Goal: Submit feedback/report problem: Submit feedback/report problem

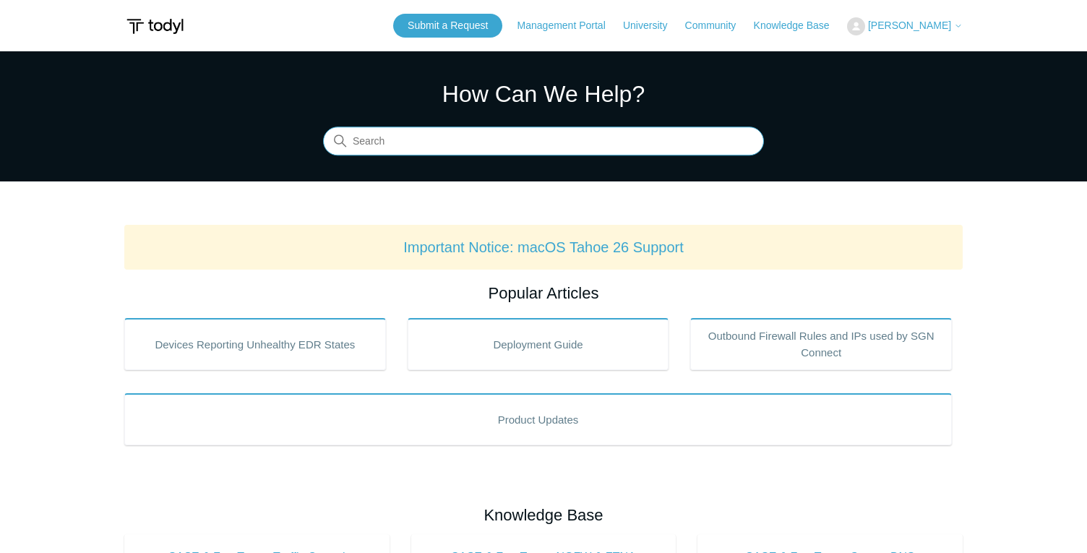
click at [591, 138] on input "Search" at bounding box center [543, 141] width 441 height 29
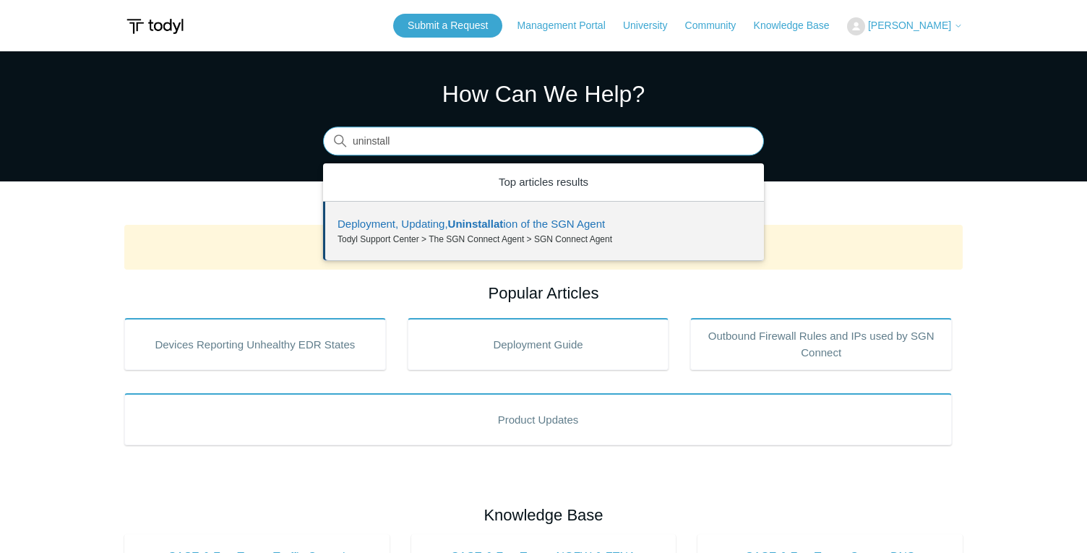
type input "uninstall"
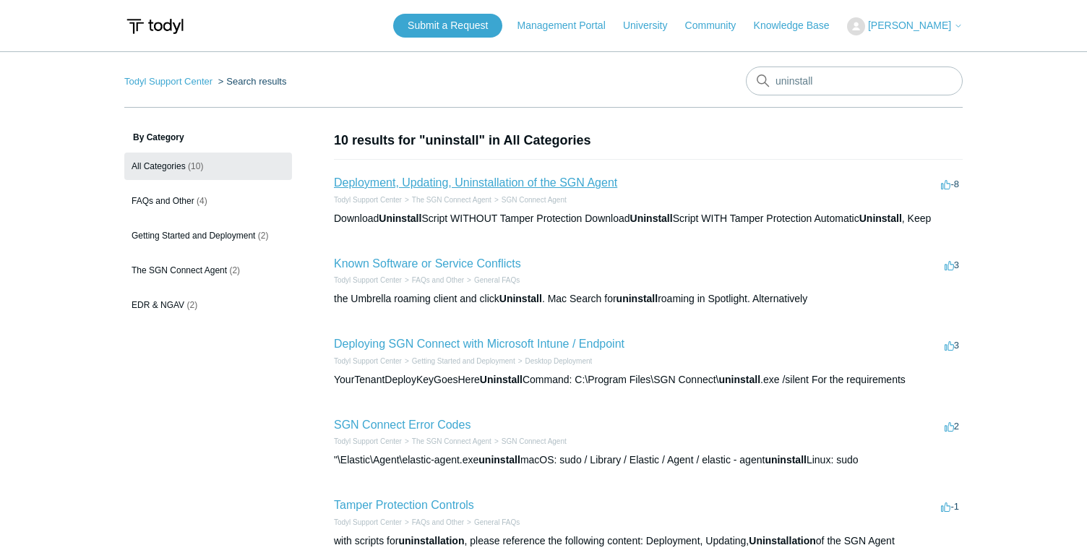
click at [486, 184] on link "Deployment, Updating, Uninstallation of the SGN Agent" at bounding box center [475, 182] width 283 height 12
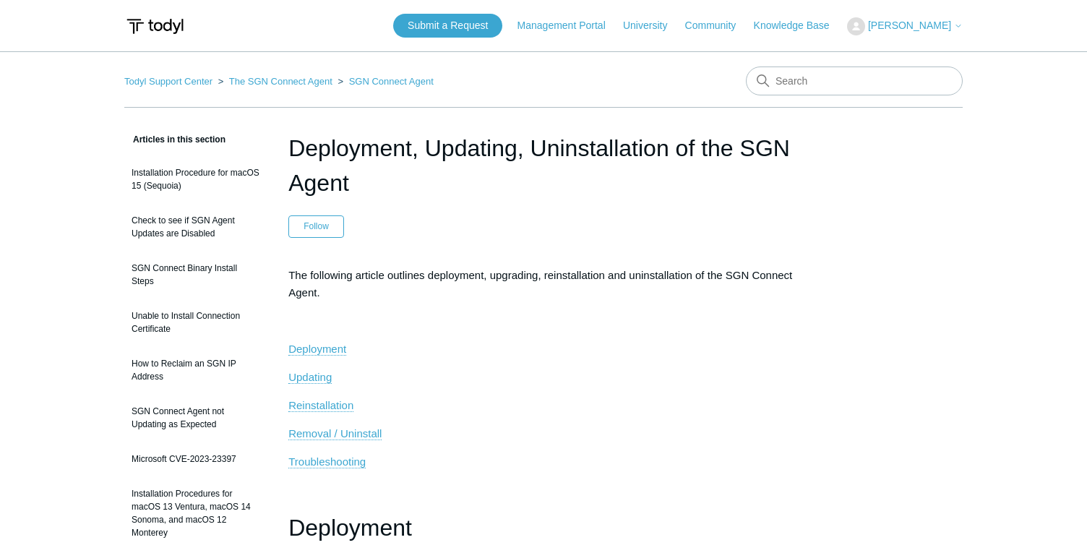
click at [354, 428] on span "Removal / Uninstall" at bounding box center [334, 433] width 93 height 12
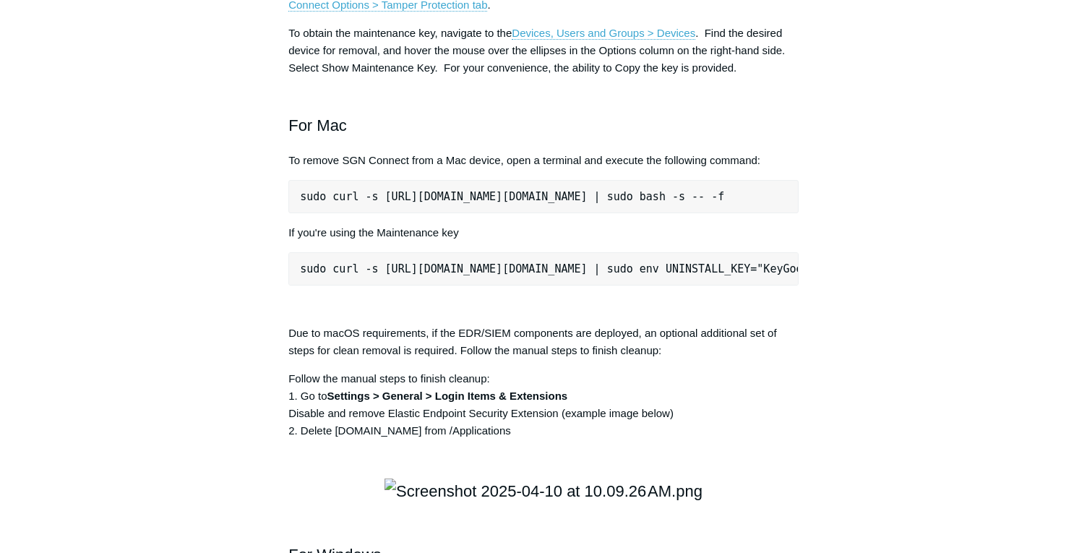
click at [654, 213] on pre "sudo curl -s https://portal.todyl.com/tools/MacUninstall.sh | sudo bash -s -- -f" at bounding box center [543, 196] width 510 height 33
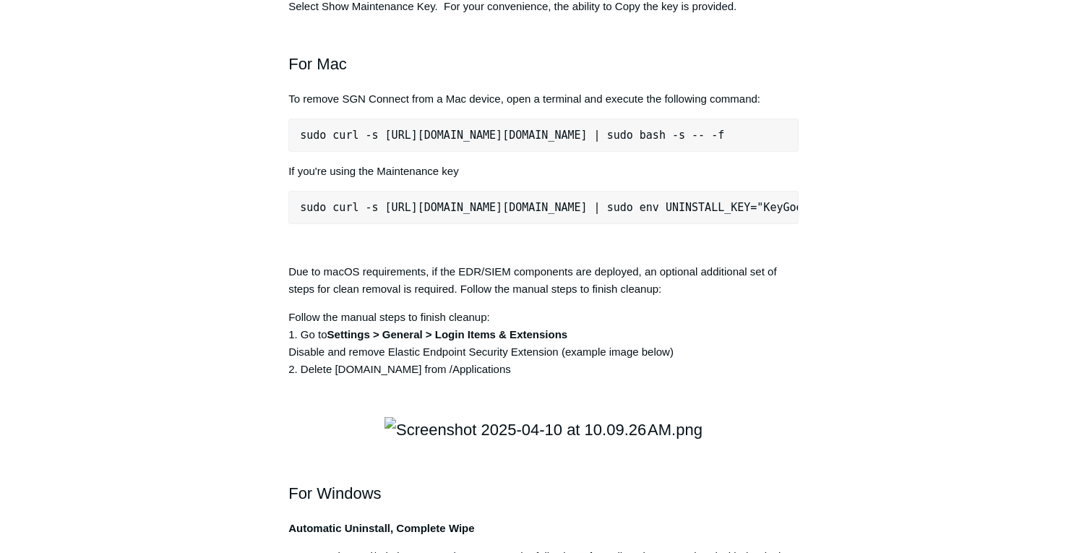
scroll to position [1961, 0]
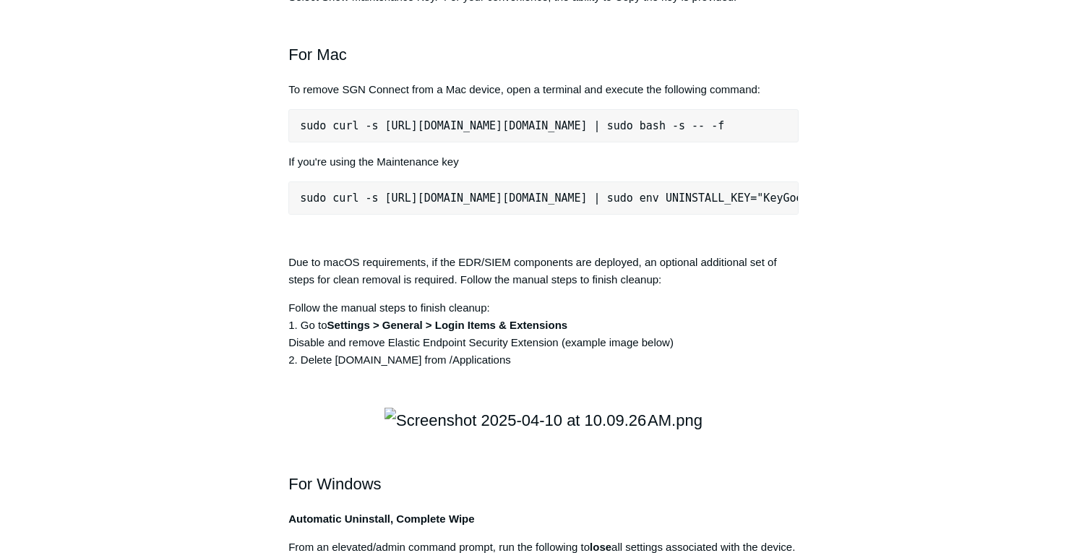
drag, startPoint x: 296, startPoint y: 351, endPoint x: 787, endPoint y: 341, distance: 490.9
click at [787, 142] on pre "sudo curl -s https://portal.todyl.com/tools/MacUninstall.sh | sudo bash -s -- -f" at bounding box center [543, 125] width 510 height 33
click at [723, 142] on pre "sudo curl -s https://portal.todyl.com/tools/MacUninstall.sh | sudo bash -s -- -f" at bounding box center [543, 125] width 510 height 33
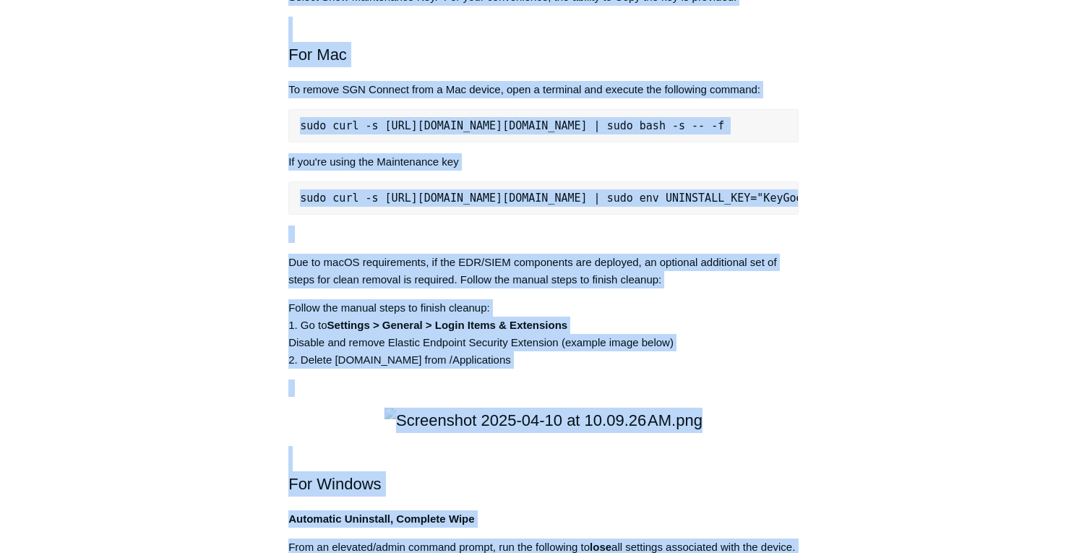
click at [723, 142] on pre "sudo curl -s https://portal.todyl.com/tools/MacUninstall.sh | sudo bash -s -- -f" at bounding box center [543, 125] width 510 height 33
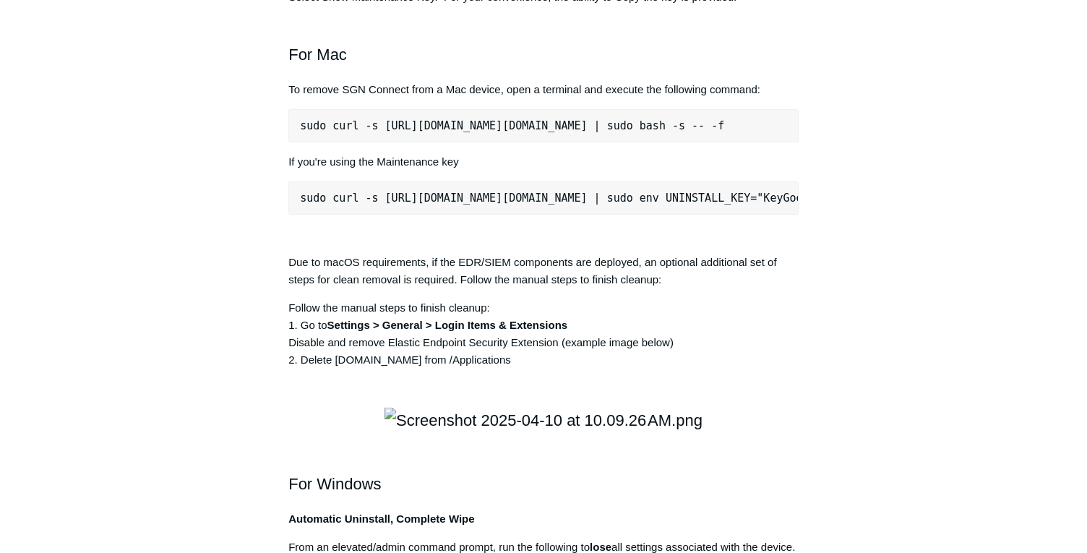
click at [723, 142] on pre "sudo curl -s https://portal.todyl.com/tools/MacUninstall.sh | sudo bash -s -- -f" at bounding box center [543, 125] width 510 height 33
drag, startPoint x: 300, startPoint y: 351, endPoint x: 862, endPoint y: 351, distance: 561.7
click at [862, 351] on div "Articles in this section Installation Procedure for macOS 15 (Sequoia) Check to…" at bounding box center [543, 201] width 839 height 4063
copy pre "sudo curl -s https://portal.todyl.com/tools/MacUninstall.sh | sudo bash -s -- -f"
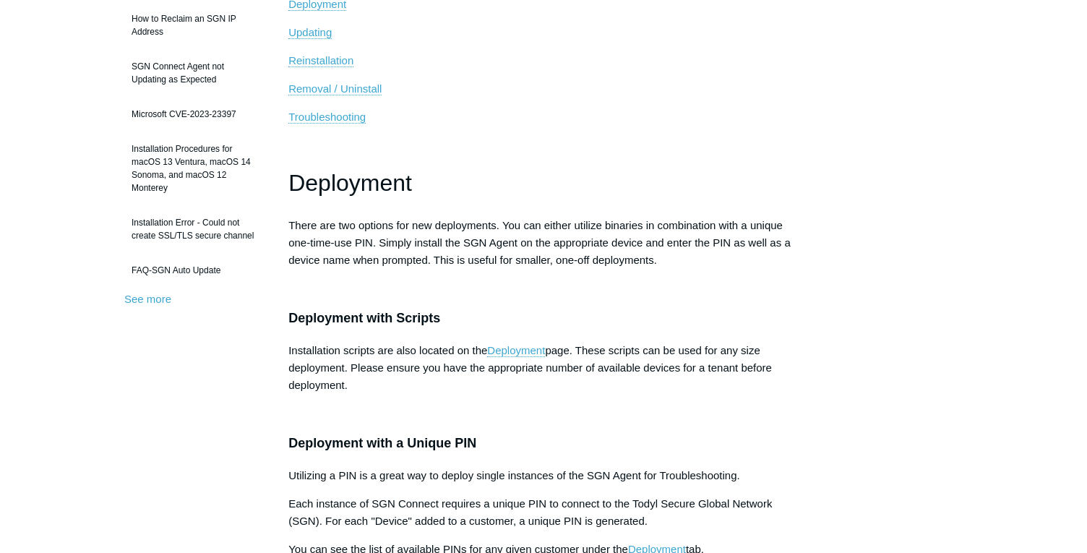
scroll to position [0, 0]
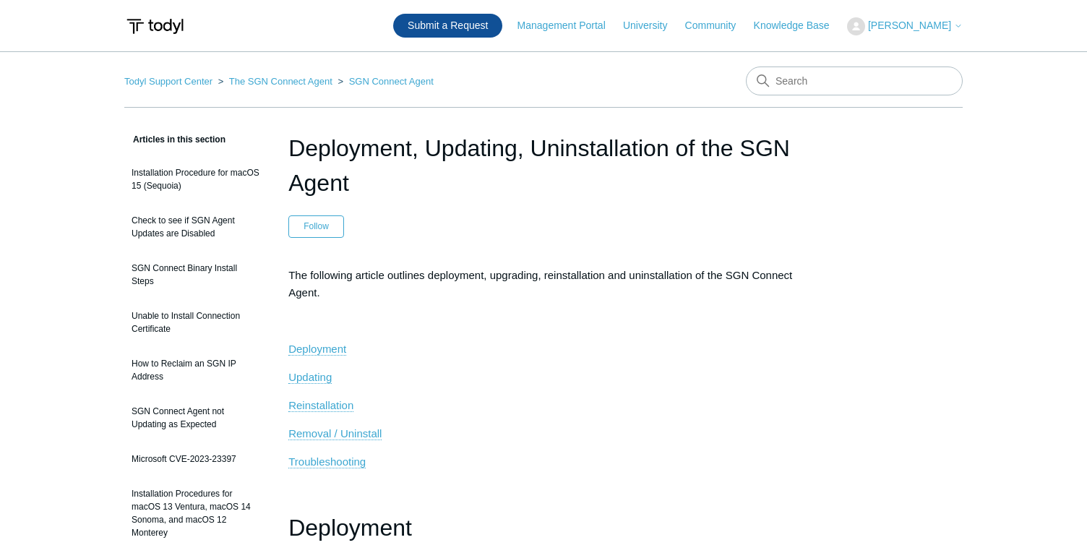
click at [494, 27] on link "Submit a Request" at bounding box center [447, 26] width 109 height 24
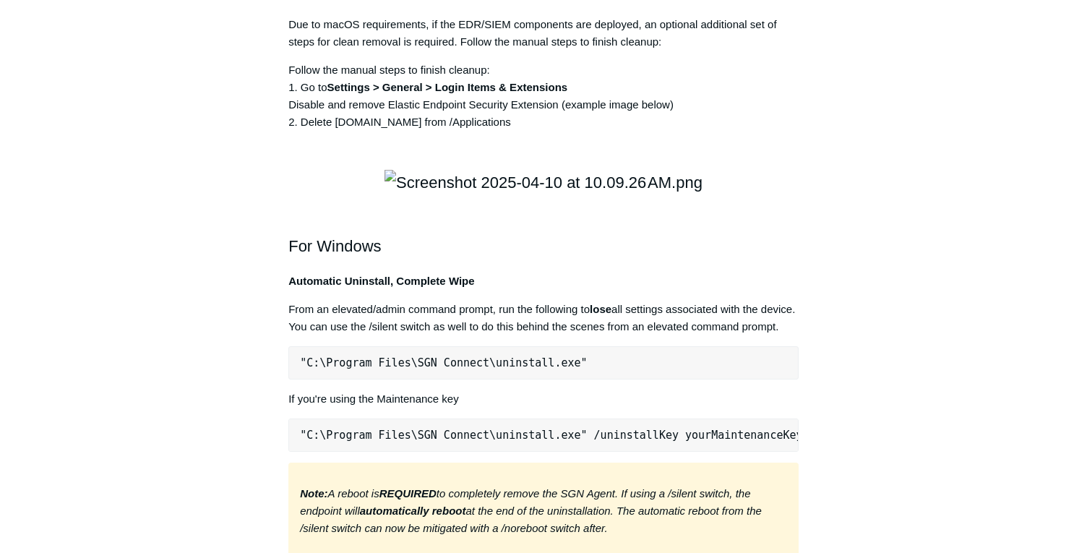
scroll to position [2181, 0]
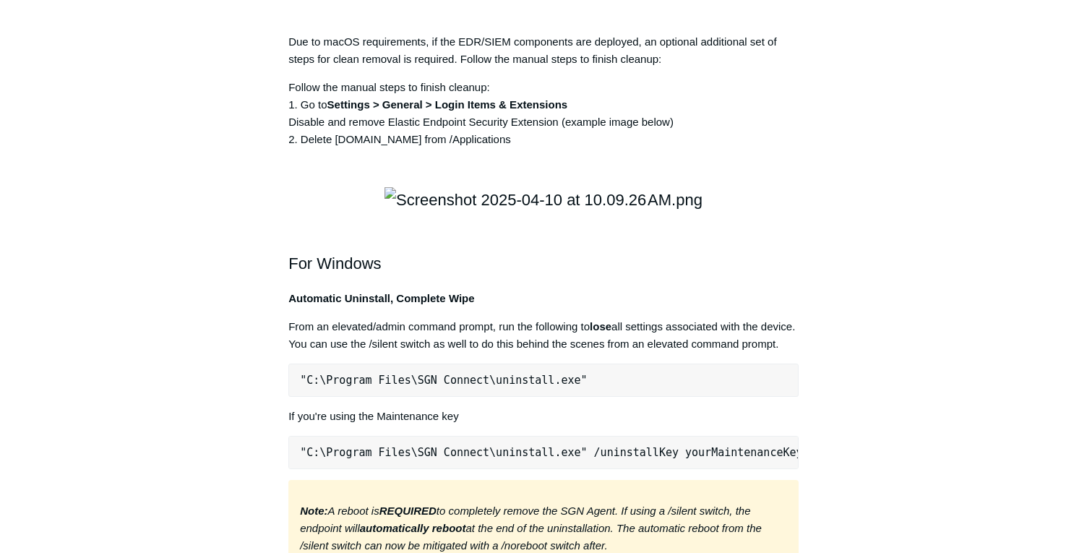
drag, startPoint x: 295, startPoint y: 129, endPoint x: 478, endPoint y: 113, distance: 183.6
drag, startPoint x: 789, startPoint y: 131, endPoint x: 275, endPoint y: 129, distance: 514.0
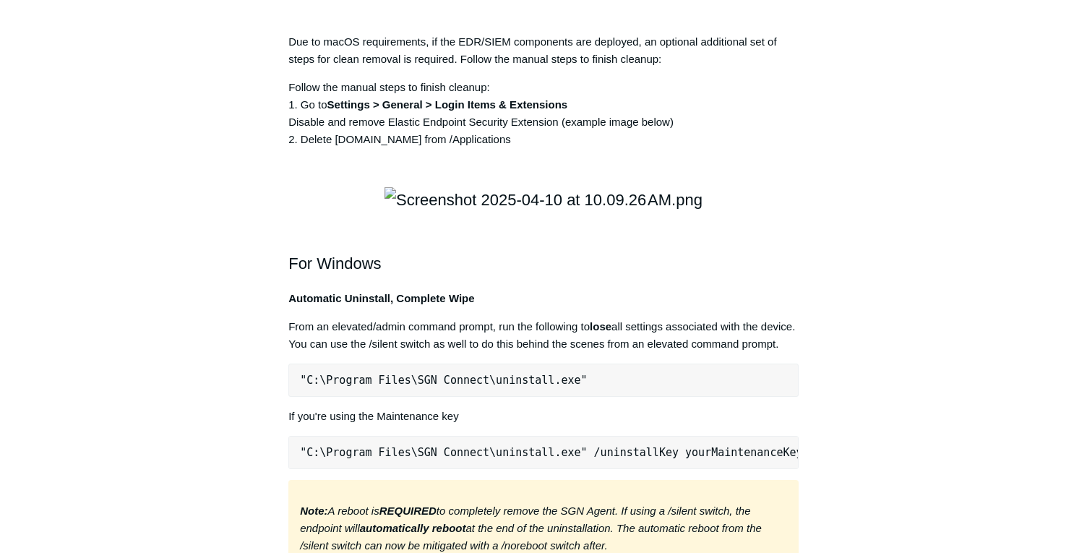
drag, startPoint x: 300, startPoint y: 131, endPoint x: 815, endPoint y: 124, distance: 514.8
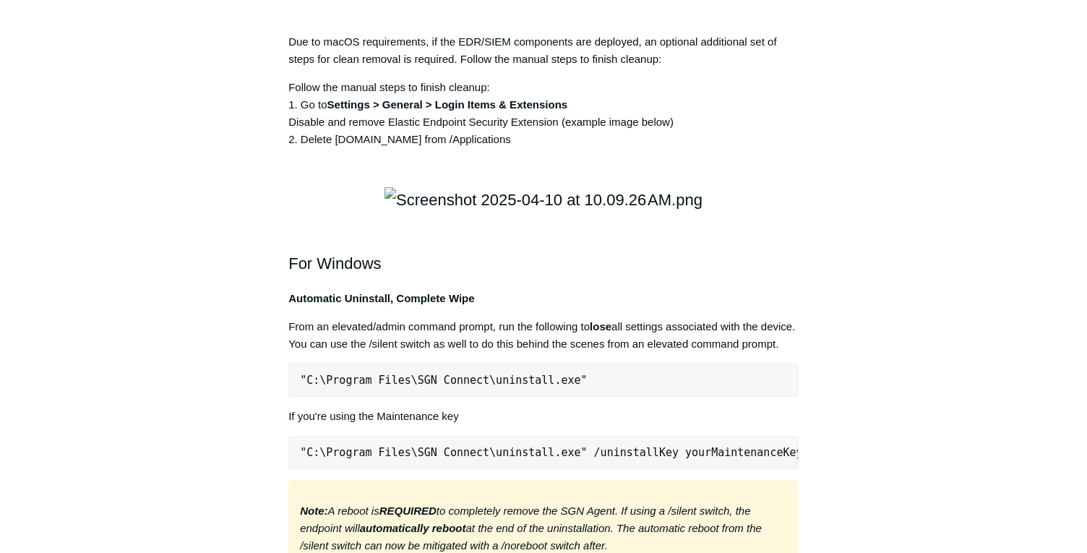
copy pre "sudo curl -s https://portal.todyl.com/tools/MacUninstall.sh | sudo bash -s -- -f"
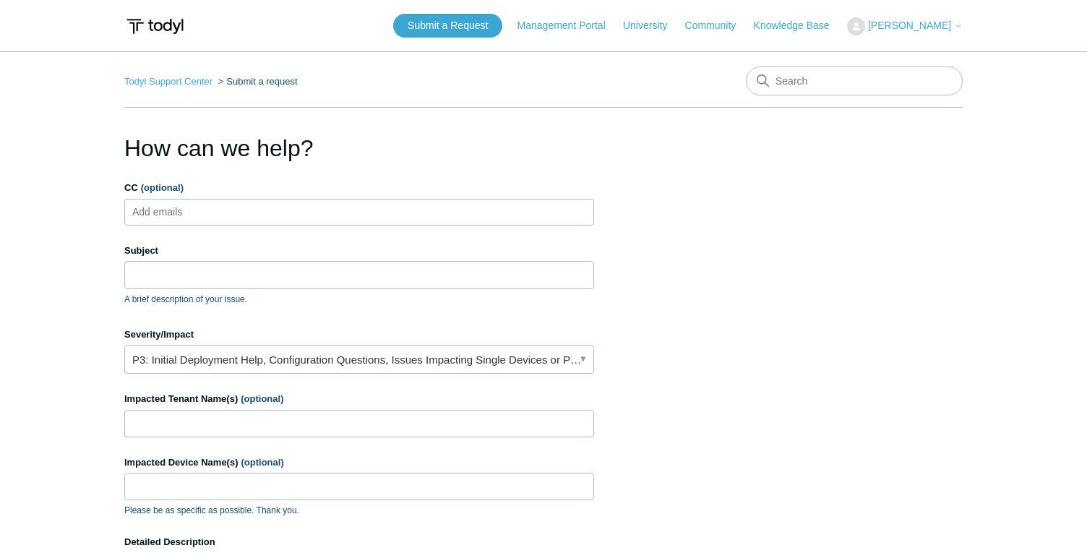
click at [294, 214] on ul "Add emails" at bounding box center [359, 212] width 470 height 27
click at [290, 268] on input "Subject" at bounding box center [359, 274] width 470 height 27
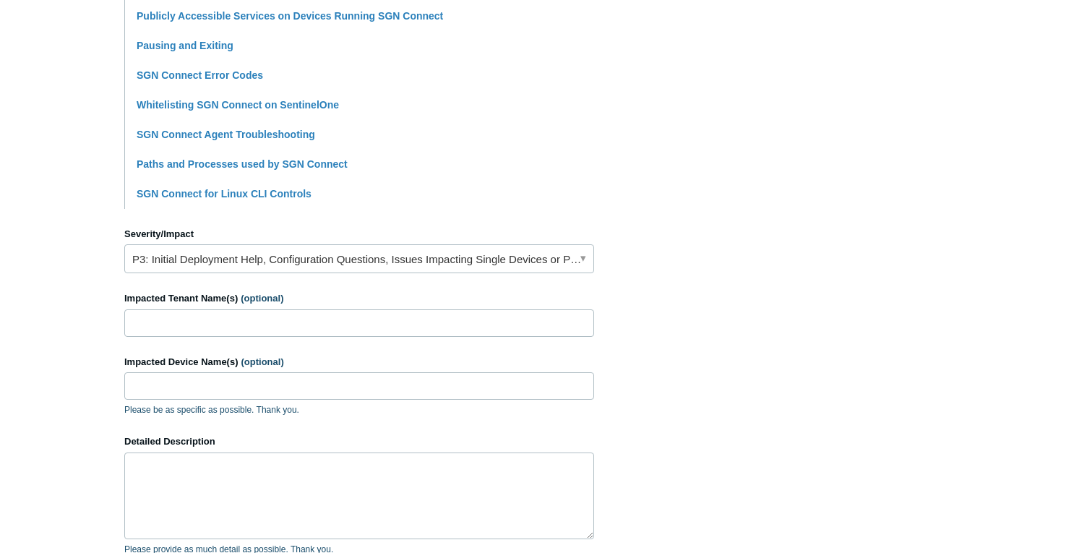
scroll to position [455, 0]
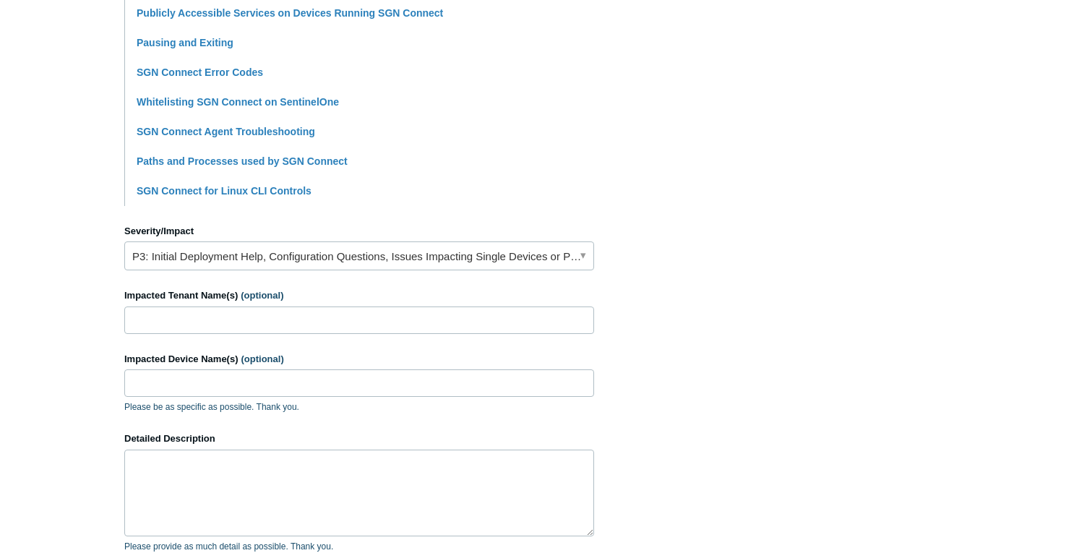
type input "Issue with SGN Connect on MAC device"
click at [295, 327] on input "Impacted Tenant Name(s) (optional)" at bounding box center [359, 320] width 470 height 27
click at [226, 376] on input "Impacted Device Name(s) (optional)" at bounding box center [359, 382] width 470 height 27
click at [223, 314] on input "MFY" at bounding box center [359, 320] width 470 height 27
paste input "Menchie's Frozen Yogurt -"
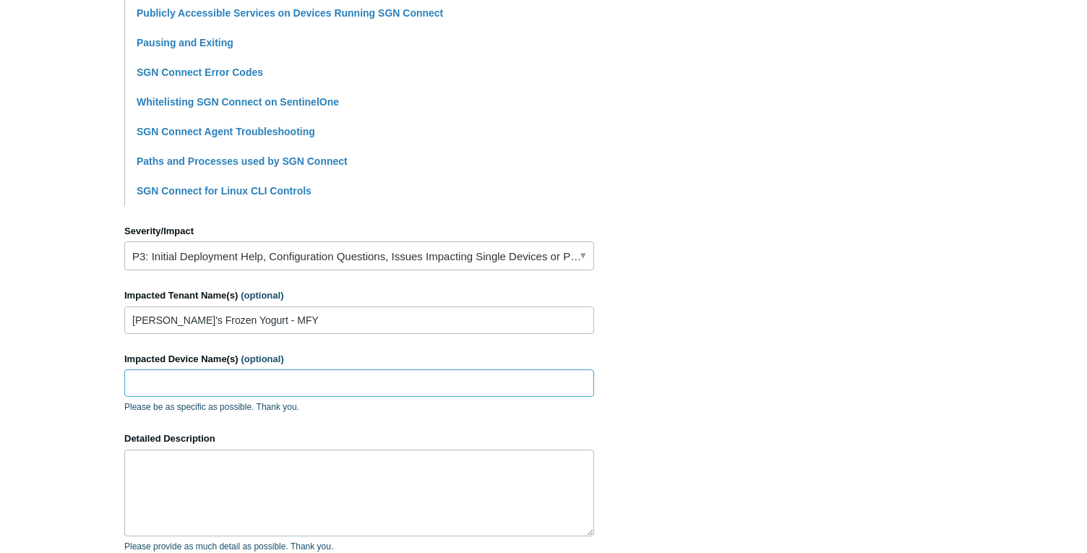
click at [187, 376] on input "Impacted Device Name(s) (optional)" at bounding box center [359, 382] width 470 height 27
click at [126, 323] on input "Menchie's Frozen Yogurt - MFY" at bounding box center [359, 320] width 470 height 27
click at [134, 323] on input "Menchie's Frozen Yogurt - MFY" at bounding box center [359, 320] width 470 height 27
type input "Menchie's Frozen Yogurt - MFY"
click at [241, 389] on input "Impacted Device Name(s) (optional)" at bounding box center [359, 382] width 470 height 27
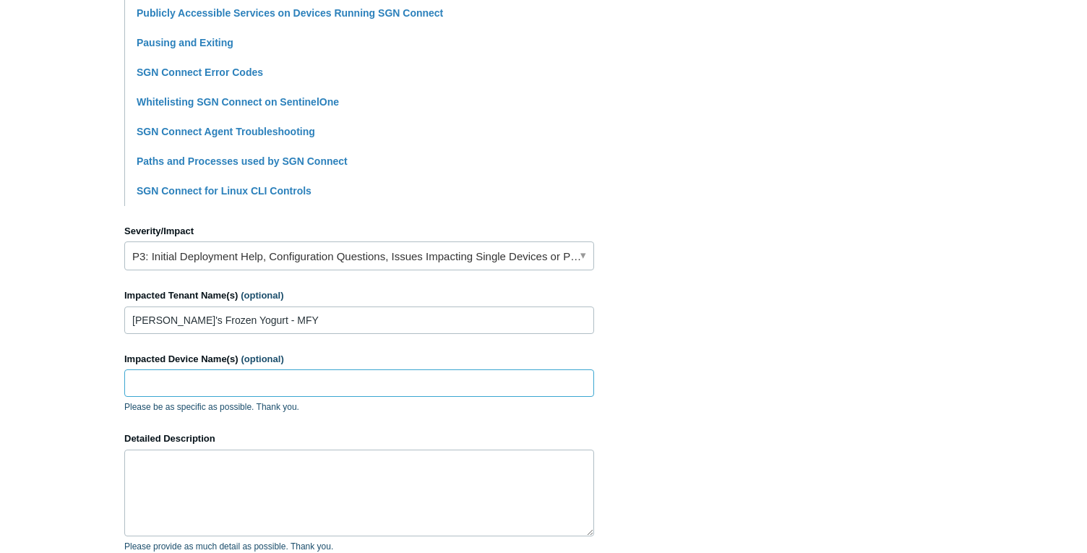
paste input "Samanthas-iMac.local"
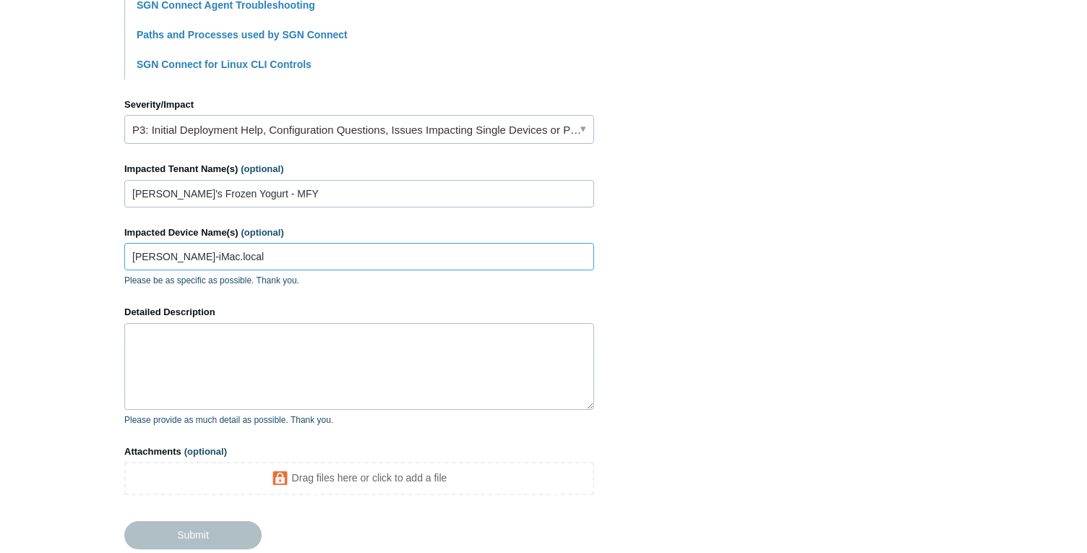
scroll to position [600, 0]
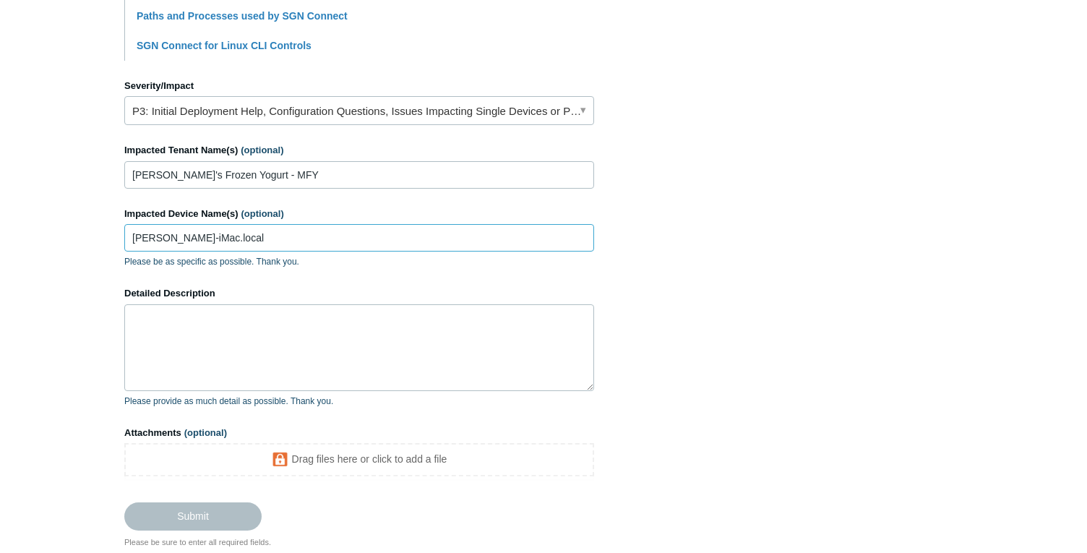
type input "Samanthas-iMac.local"
click at [251, 370] on textarea "Detailed Description" at bounding box center [359, 347] width 470 height 87
type textarea "I"
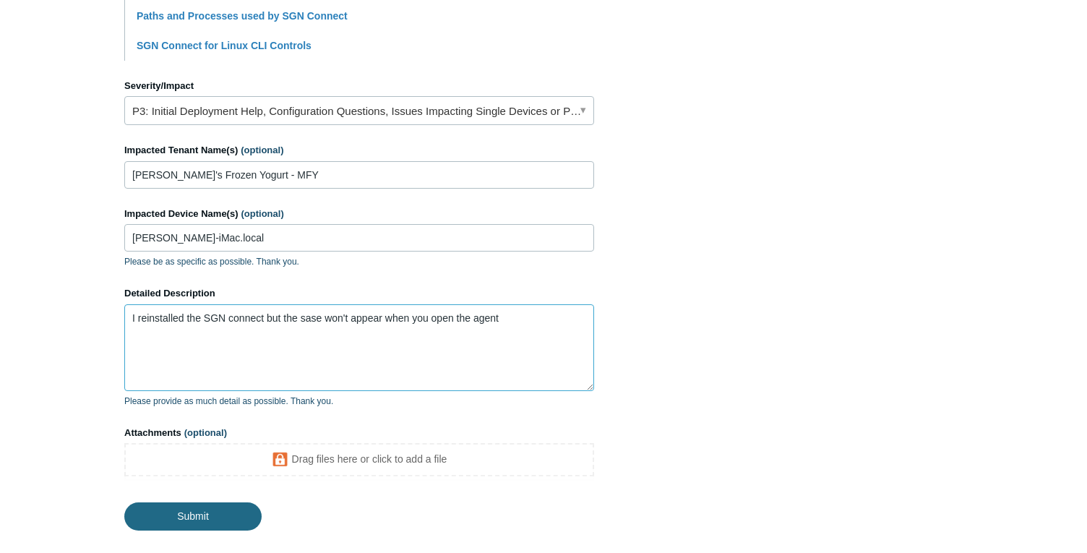
type textarea "I reinstalled the SGN connect but the sase won't appear when you open the agent"
click at [184, 510] on input "Submit" at bounding box center [192, 516] width 137 height 29
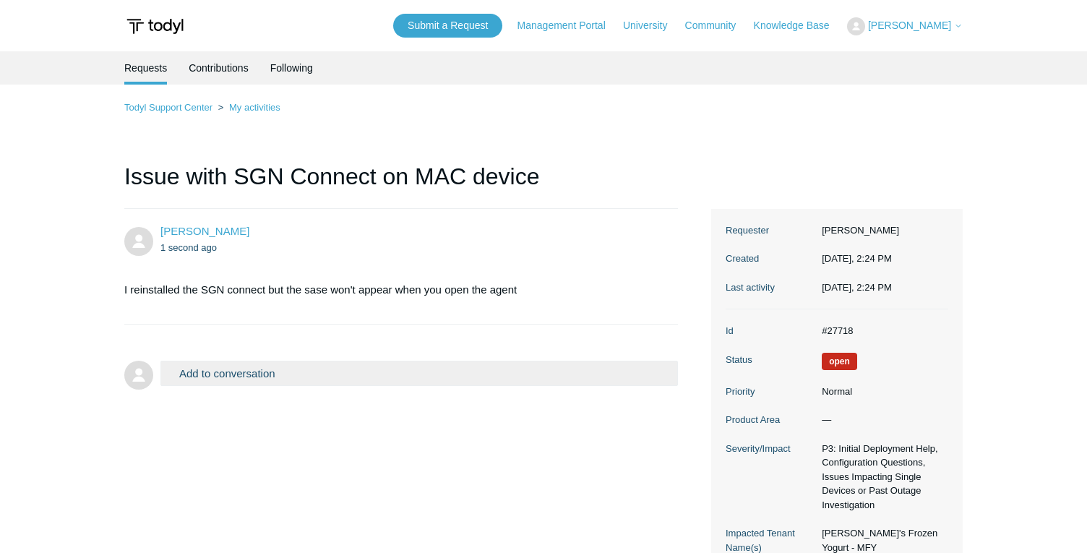
click at [845, 359] on span "Open" at bounding box center [839, 361] width 35 height 17
click at [373, 377] on button "Add to conversation" at bounding box center [419, 373] width 518 height 25
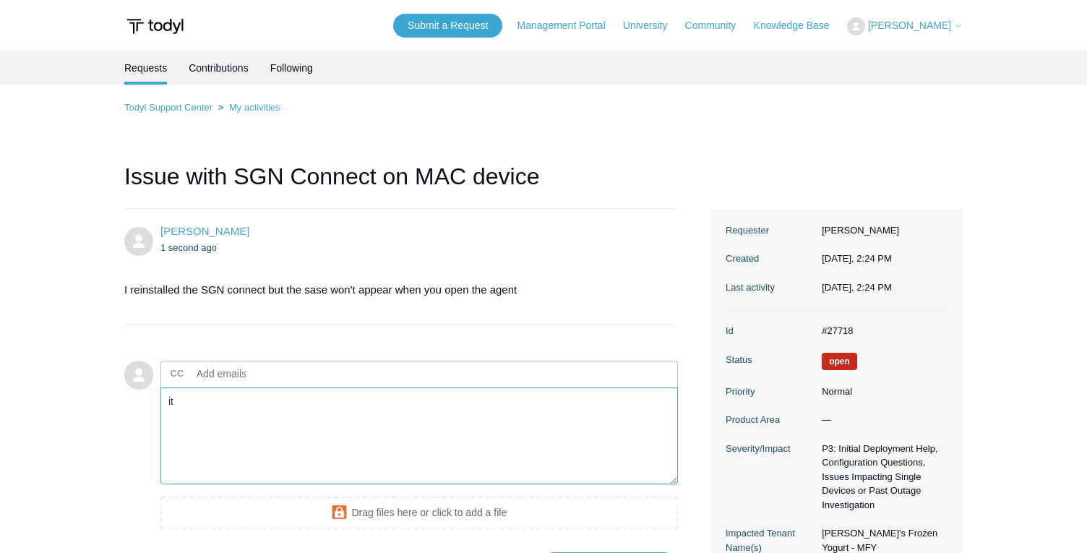
type textarea "i"
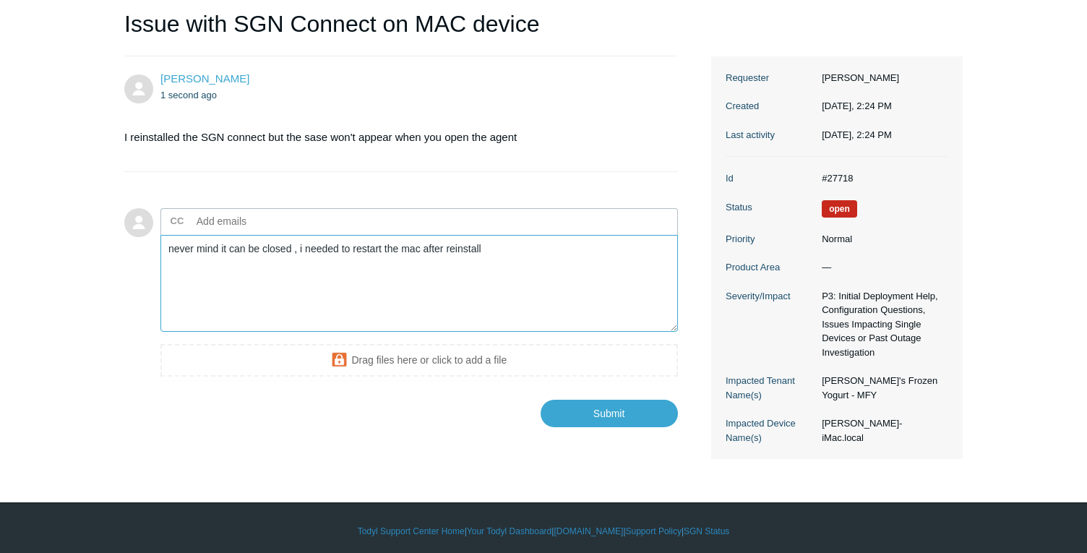
scroll to position [160, 0]
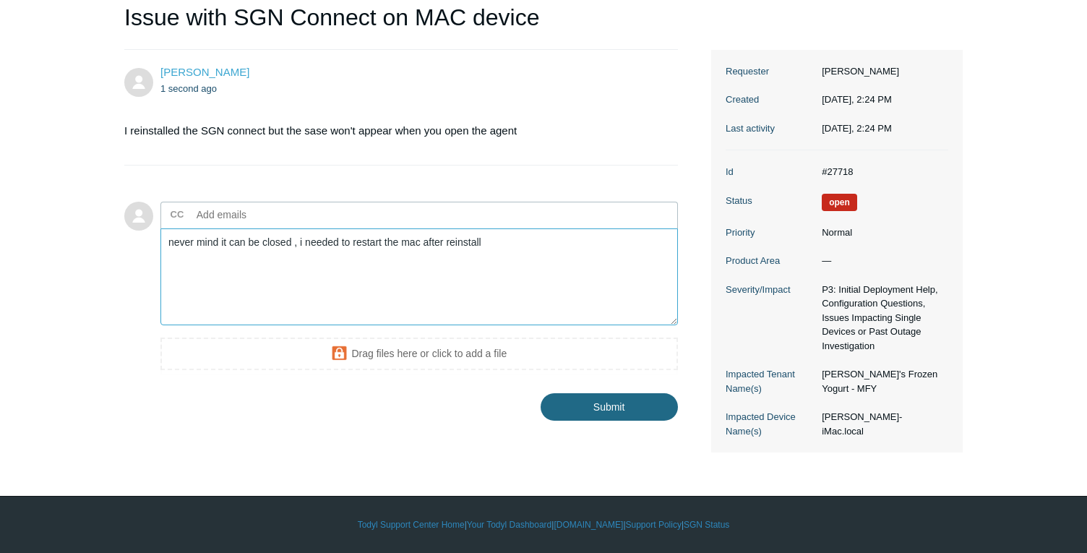
type textarea "never mind it can be closed , i needed to restart the mac after reinstall"
click at [569, 415] on input "Submit" at bounding box center [609, 407] width 137 height 29
